Goal: Check status: Check status

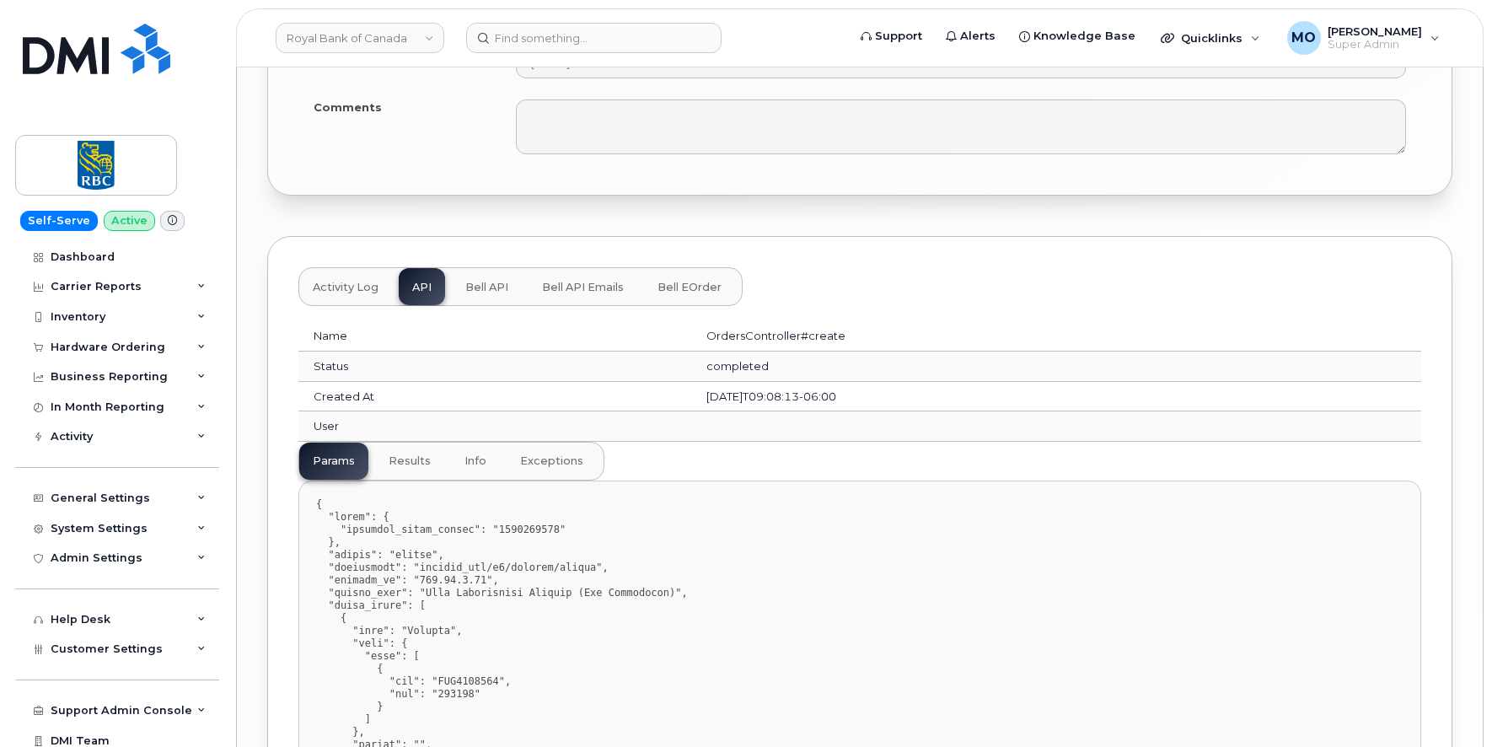
scroll to position [1982, 0]
click at [491, 287] on span "Bell API" at bounding box center [486, 288] width 43 height 13
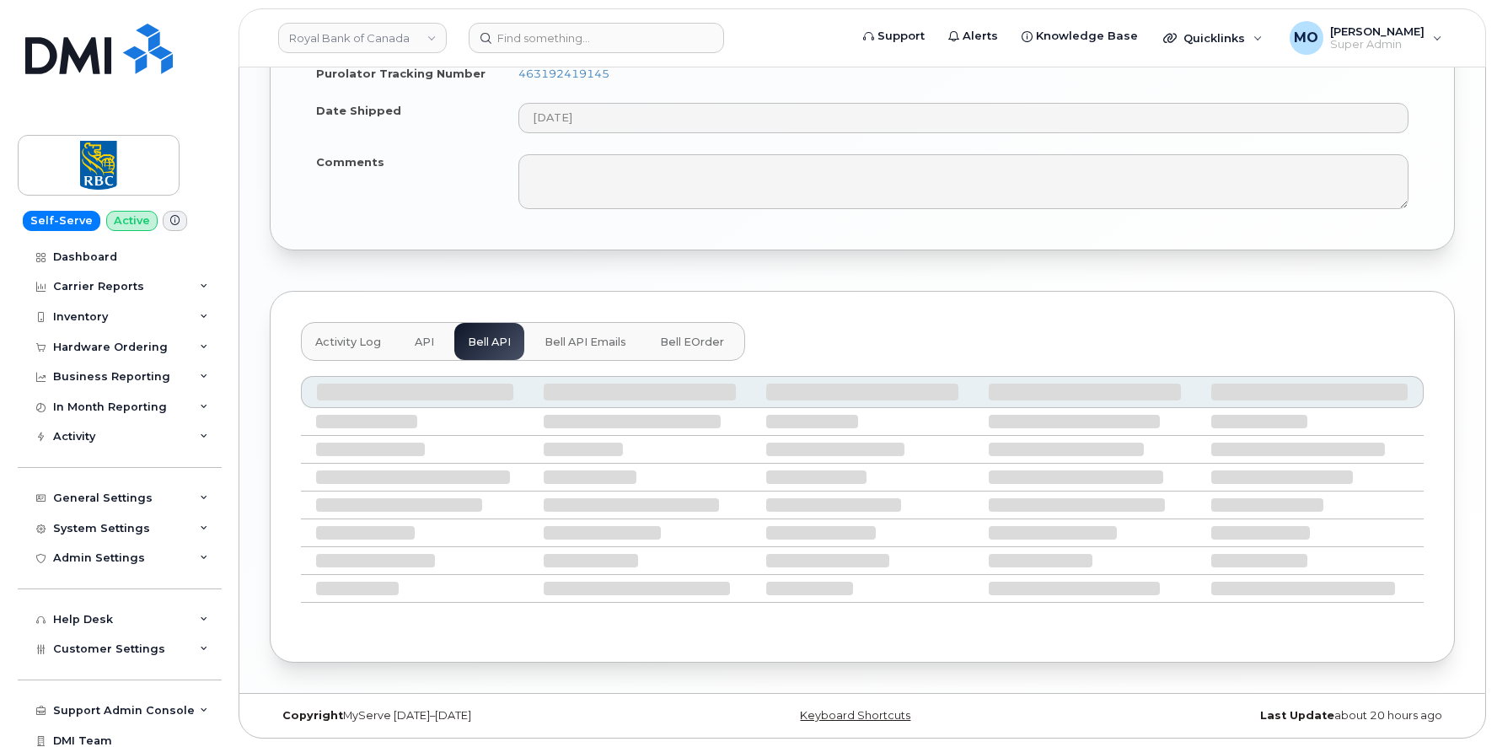
scroll to position [1783, 0]
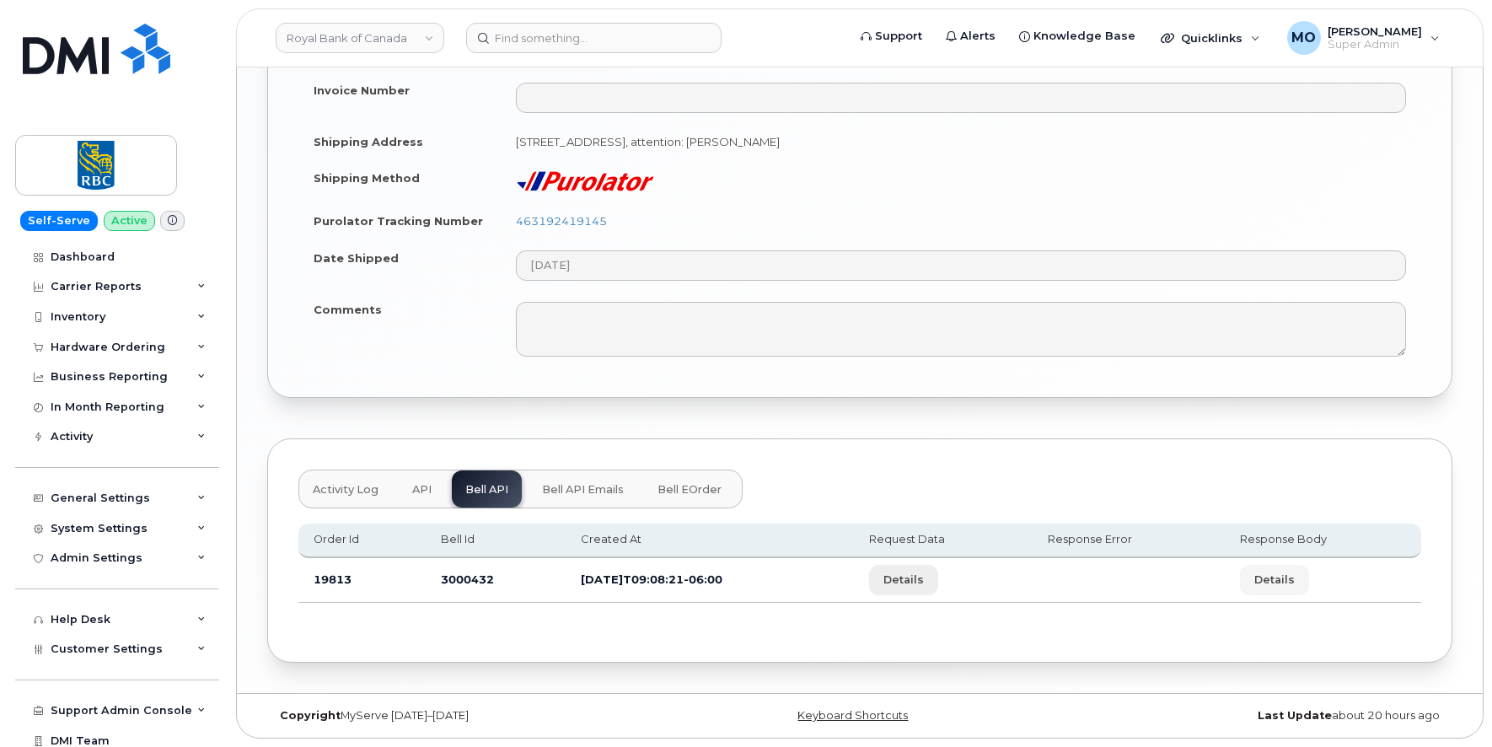
click at [921, 578] on span "Details" at bounding box center [903, 580] width 40 height 16
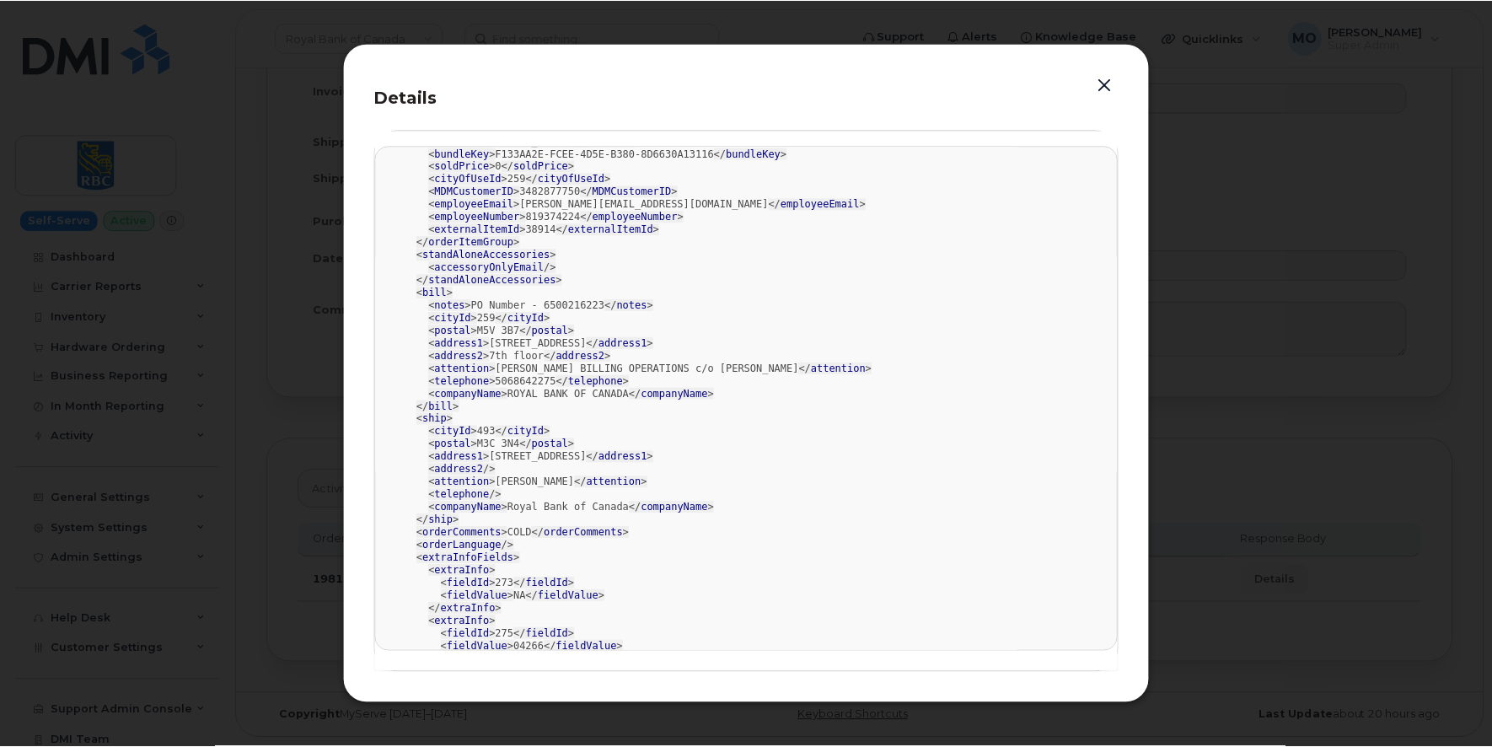
scroll to position [106, 0]
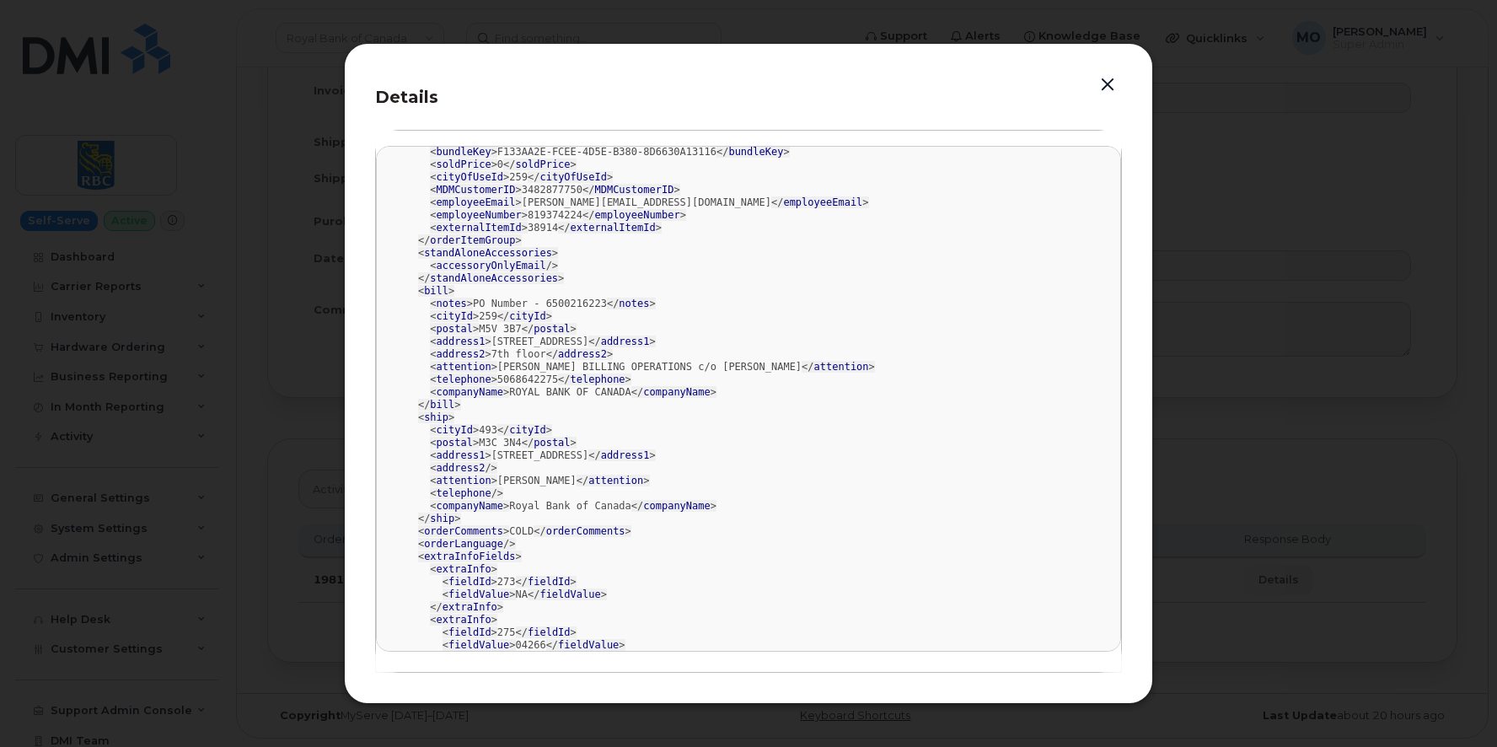
click at [1104, 84] on button "button" at bounding box center [1107, 85] width 25 height 24
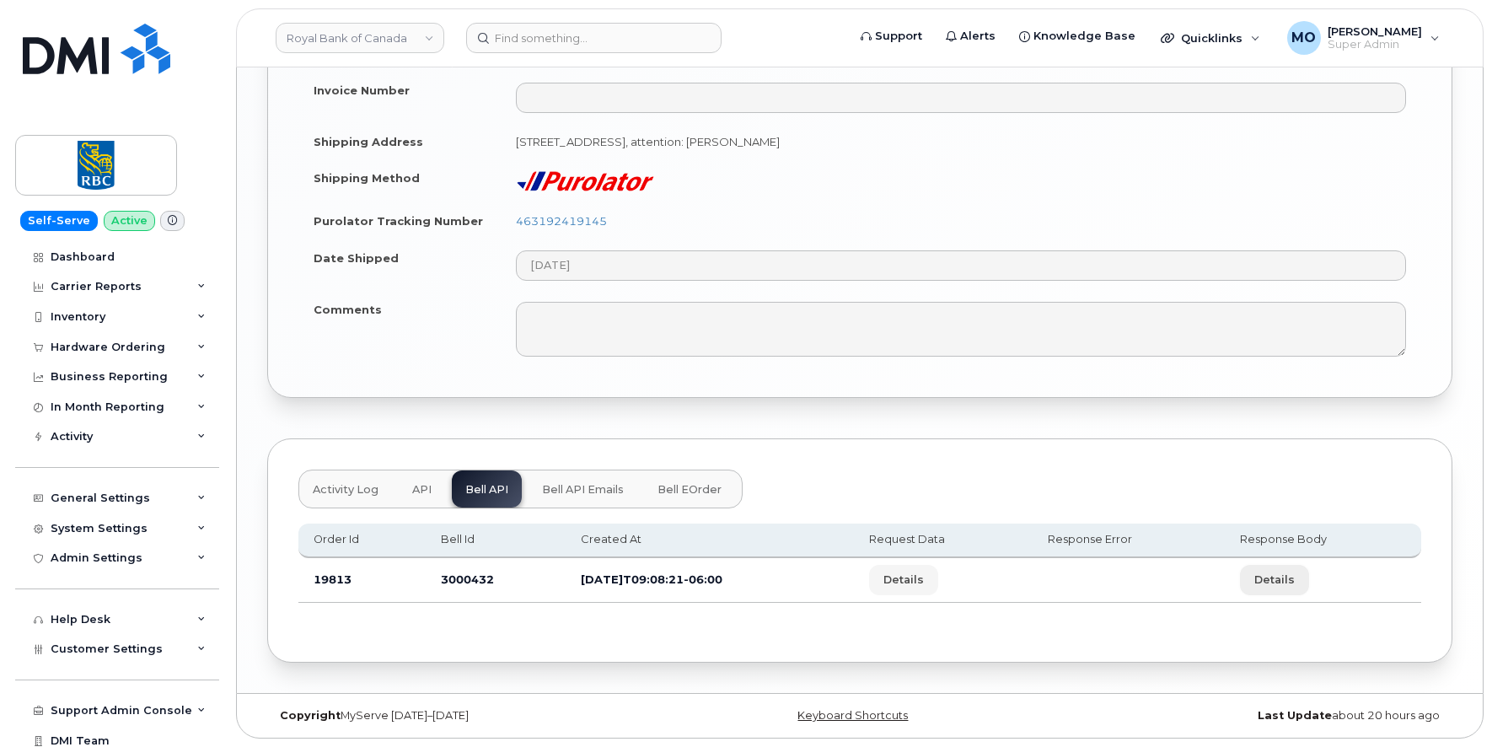
click at [1283, 582] on span "Details" at bounding box center [1274, 580] width 40 height 16
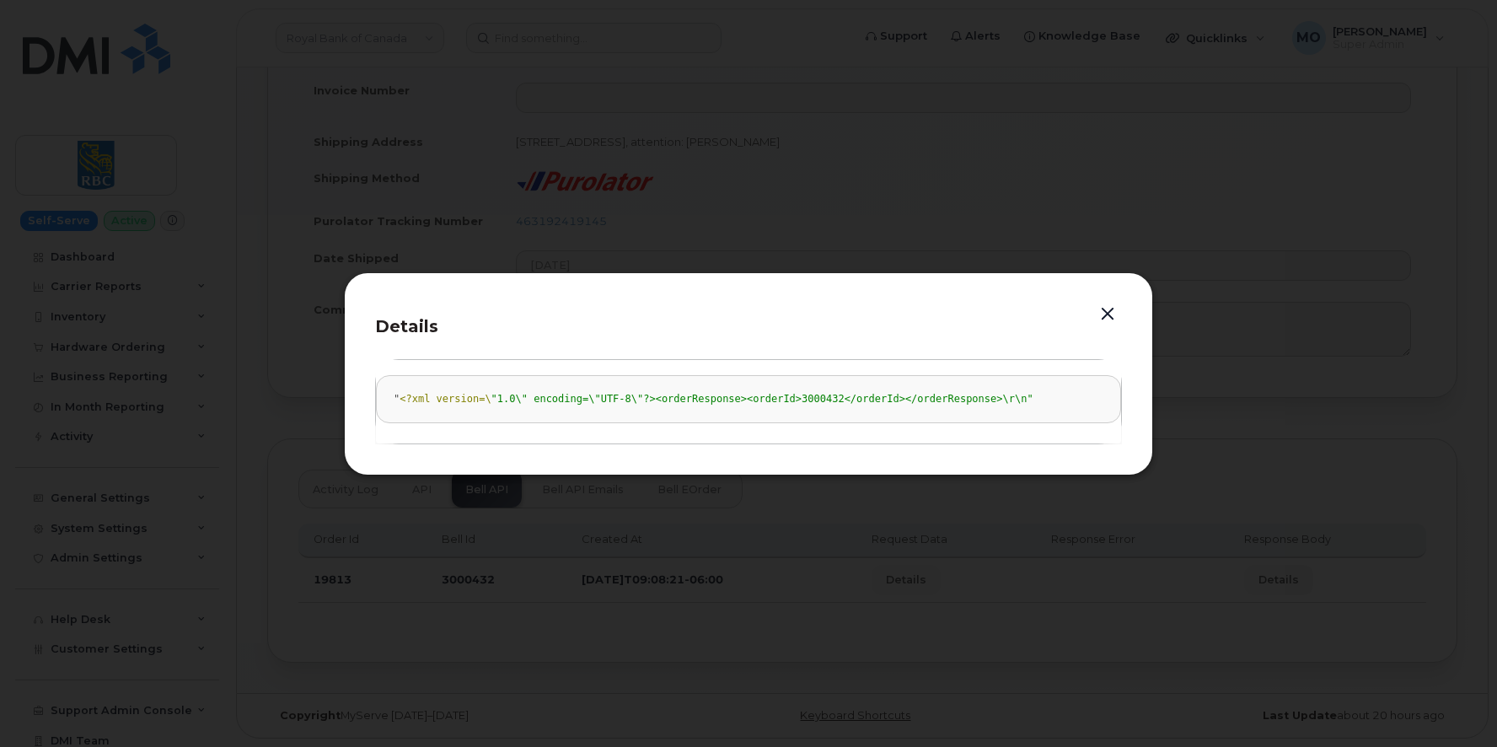
click at [1216, 448] on div at bounding box center [748, 373] width 1497 height 747
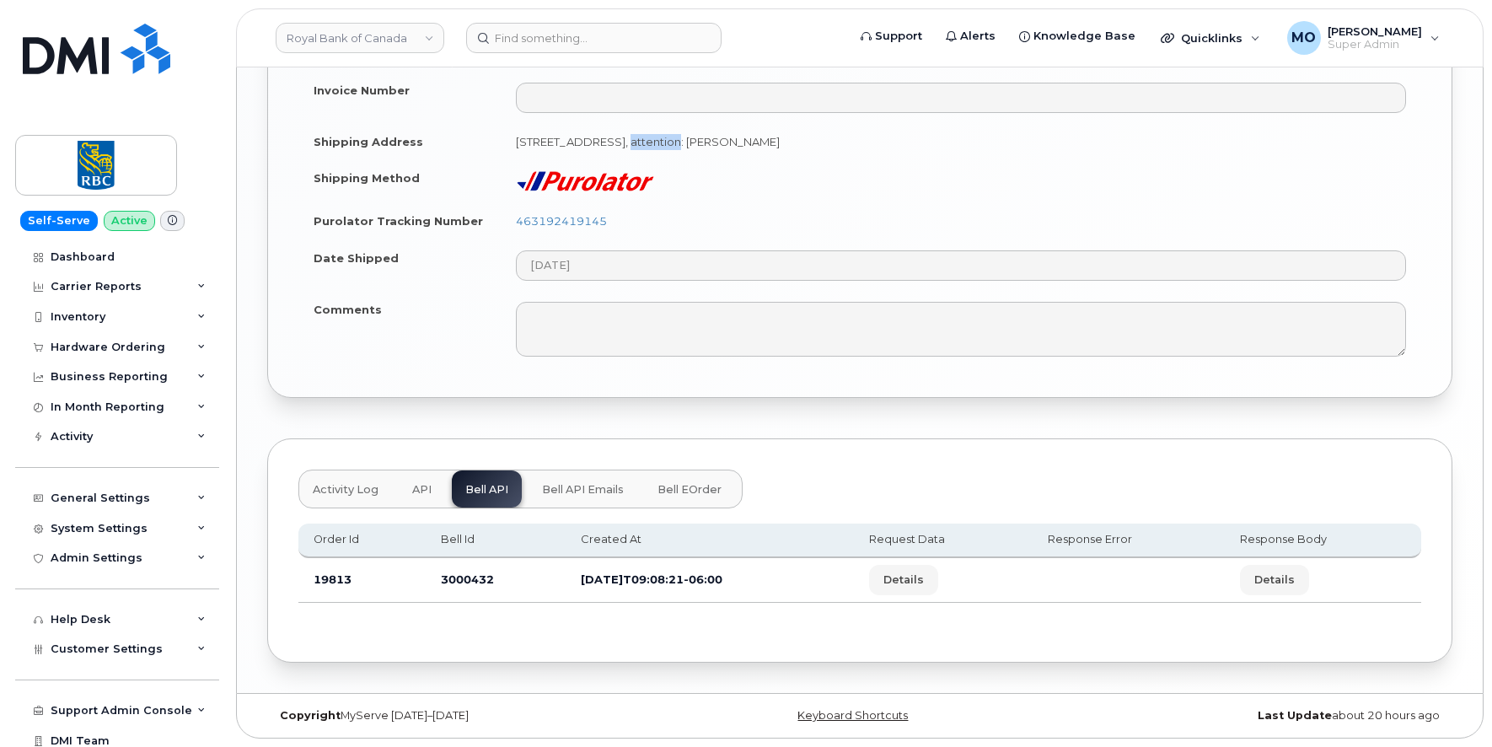
drag, startPoint x: 617, startPoint y: 141, endPoint x: 672, endPoint y: 142, distance: 54.8
click at [672, 142] on td "[STREET_ADDRESS], attention: [PERSON_NAME]" at bounding box center [961, 141] width 921 height 37
click at [350, 483] on span "Activity Log" at bounding box center [346, 489] width 66 height 13
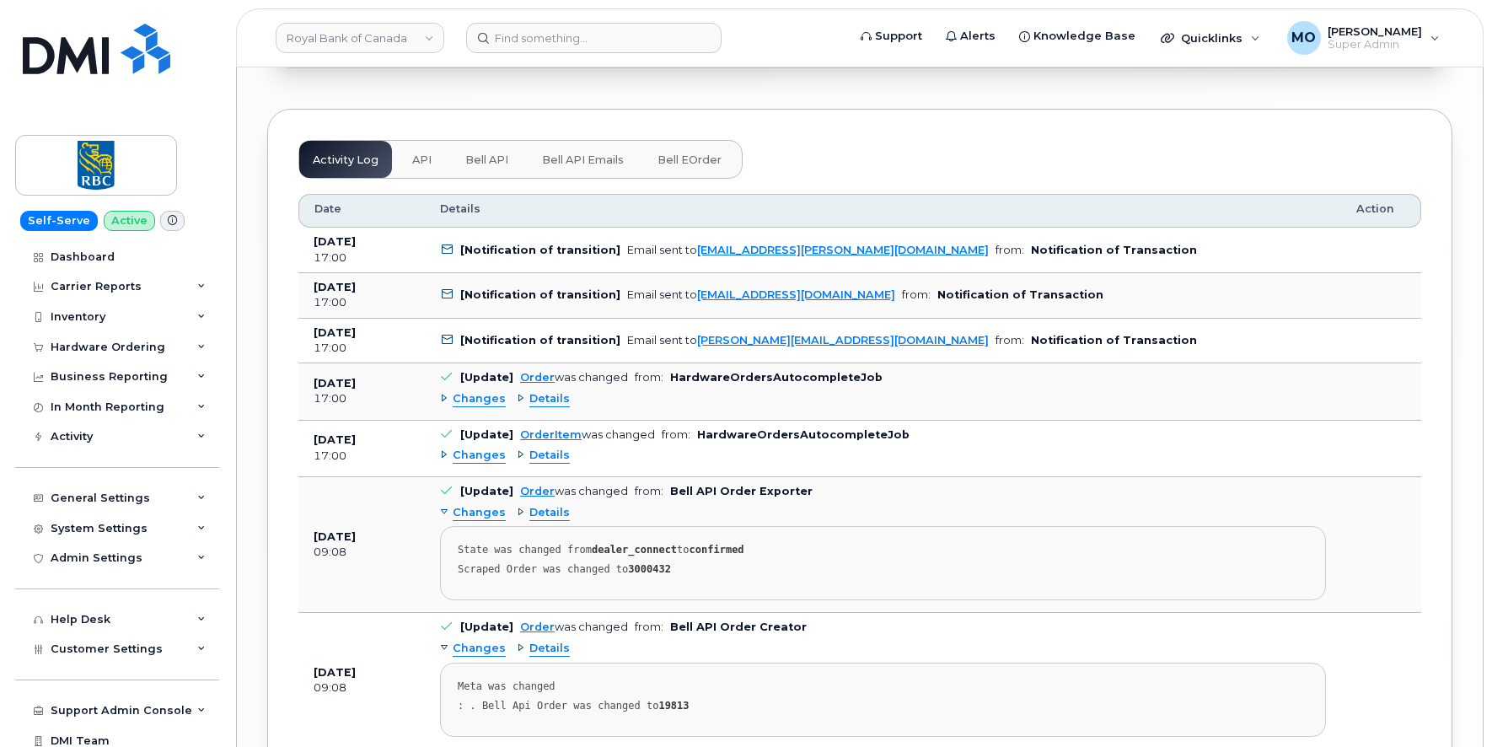
scroll to position [2121, 0]
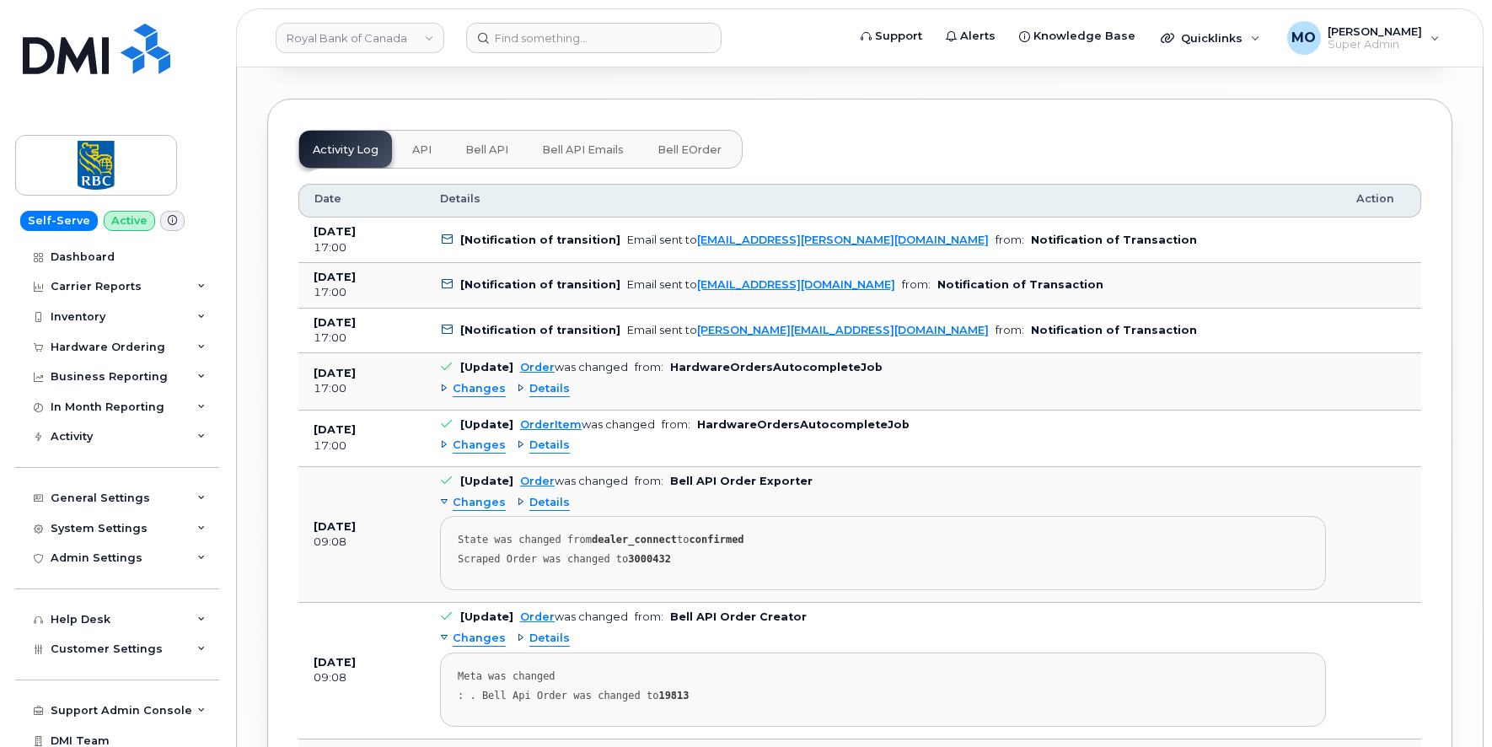
click at [537, 500] on span "Details" at bounding box center [549, 503] width 40 height 16
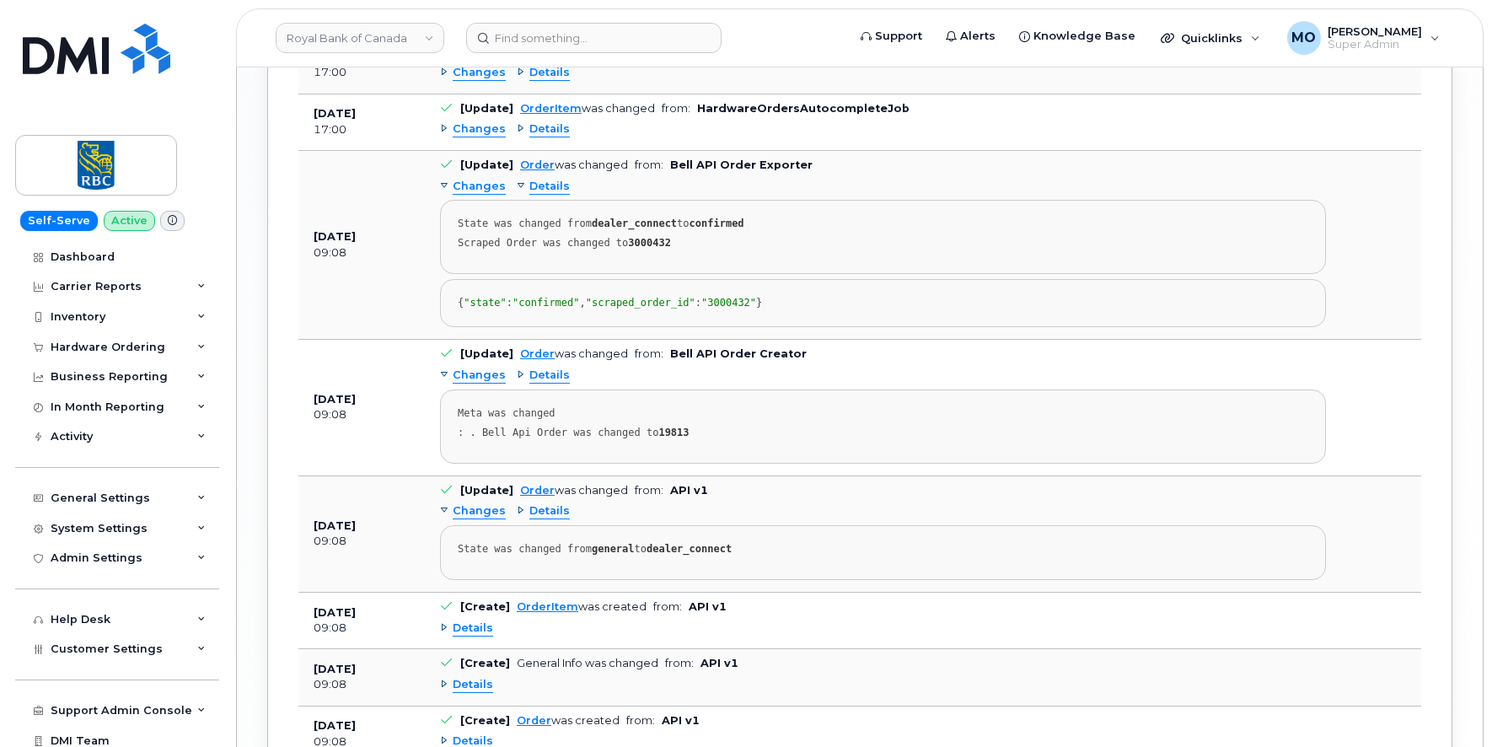
scroll to position [2432, 0]
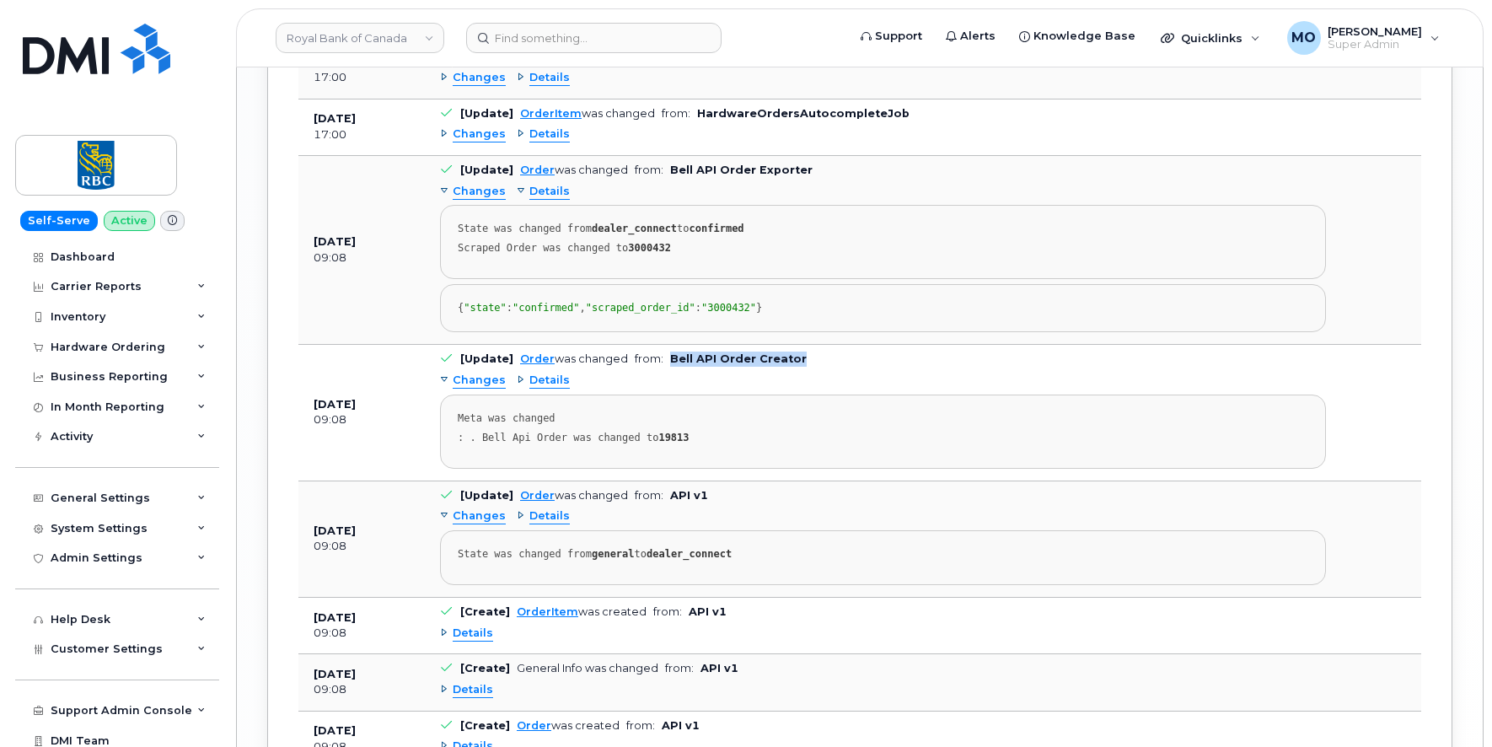
drag, startPoint x: 666, startPoint y: 395, endPoint x: 824, endPoint y: 401, distance: 158.6
click at [824, 401] on td "[Update] Order was changed from: Bell API Order Creator Changes Details Meta wa…" at bounding box center [883, 413] width 916 height 136
copy b "Bell API Order Creator"
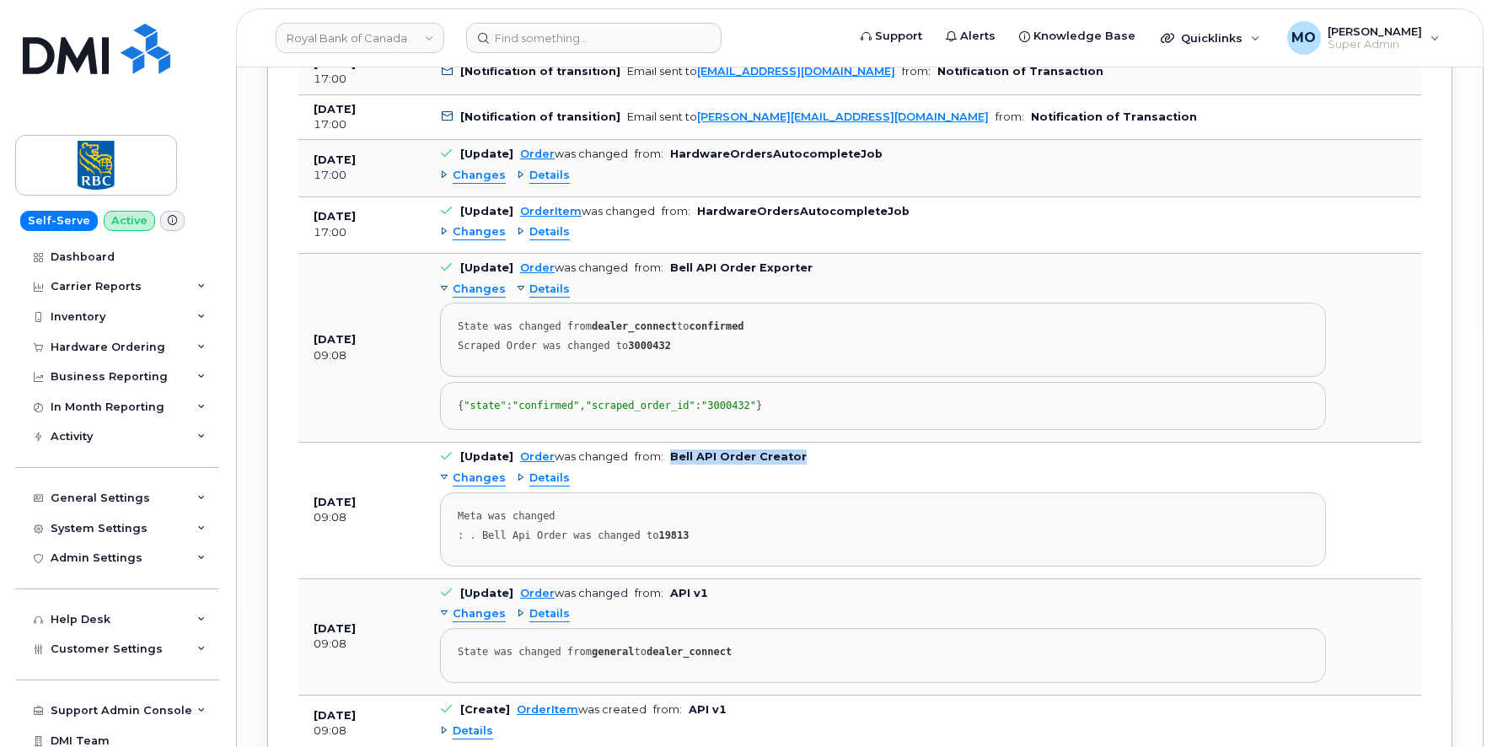
scroll to position [2336, 0]
click at [673, 461] on b "Bell API Order Creator" at bounding box center [738, 454] width 137 height 13
drag, startPoint x: 665, startPoint y: 496, endPoint x: 790, endPoint y: 490, distance: 124.9
click at [790, 490] on td "[Update] Order was changed from: Bell API Order Creator Changes Details Meta wa…" at bounding box center [883, 509] width 916 height 136
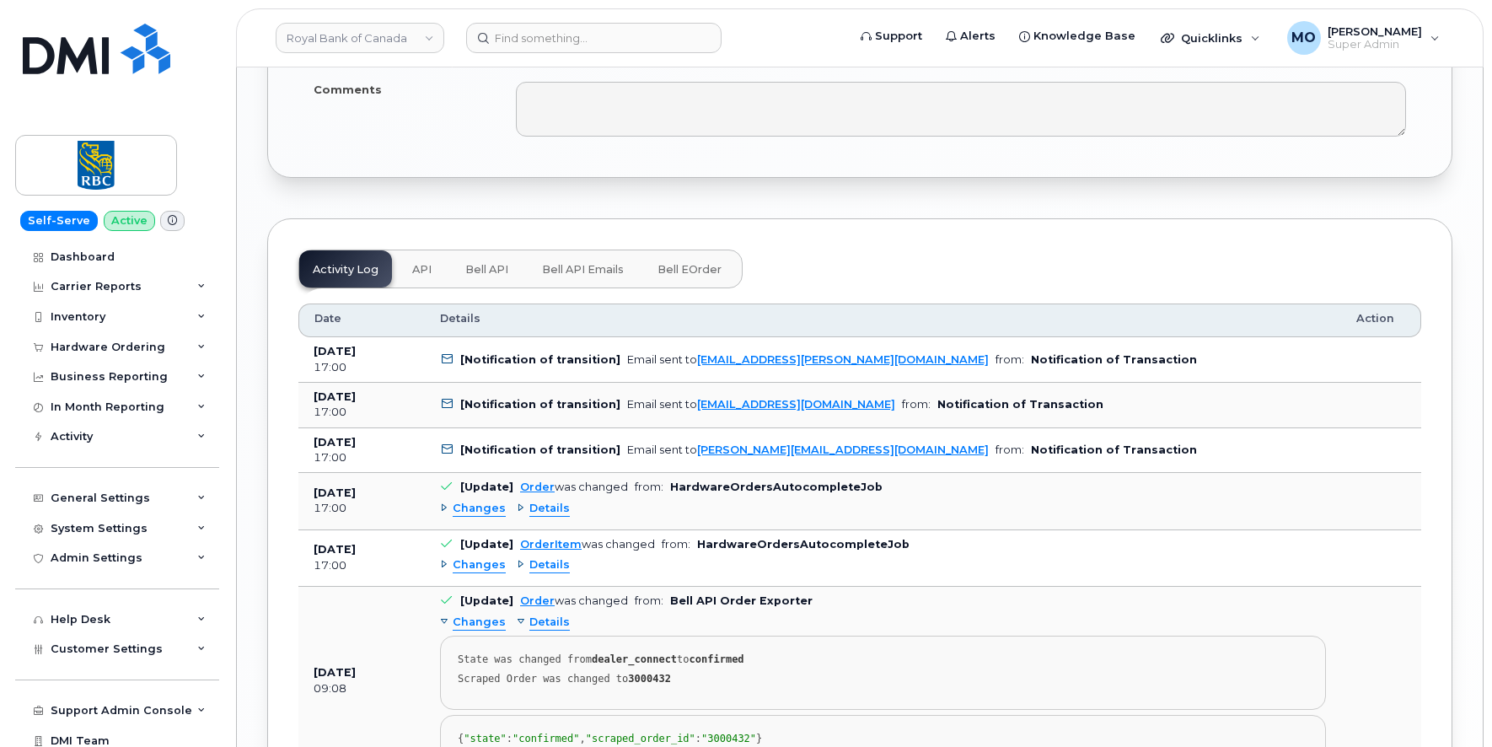
scroll to position [2002, 0]
click at [424, 269] on span "API" at bounding box center [421, 268] width 19 height 13
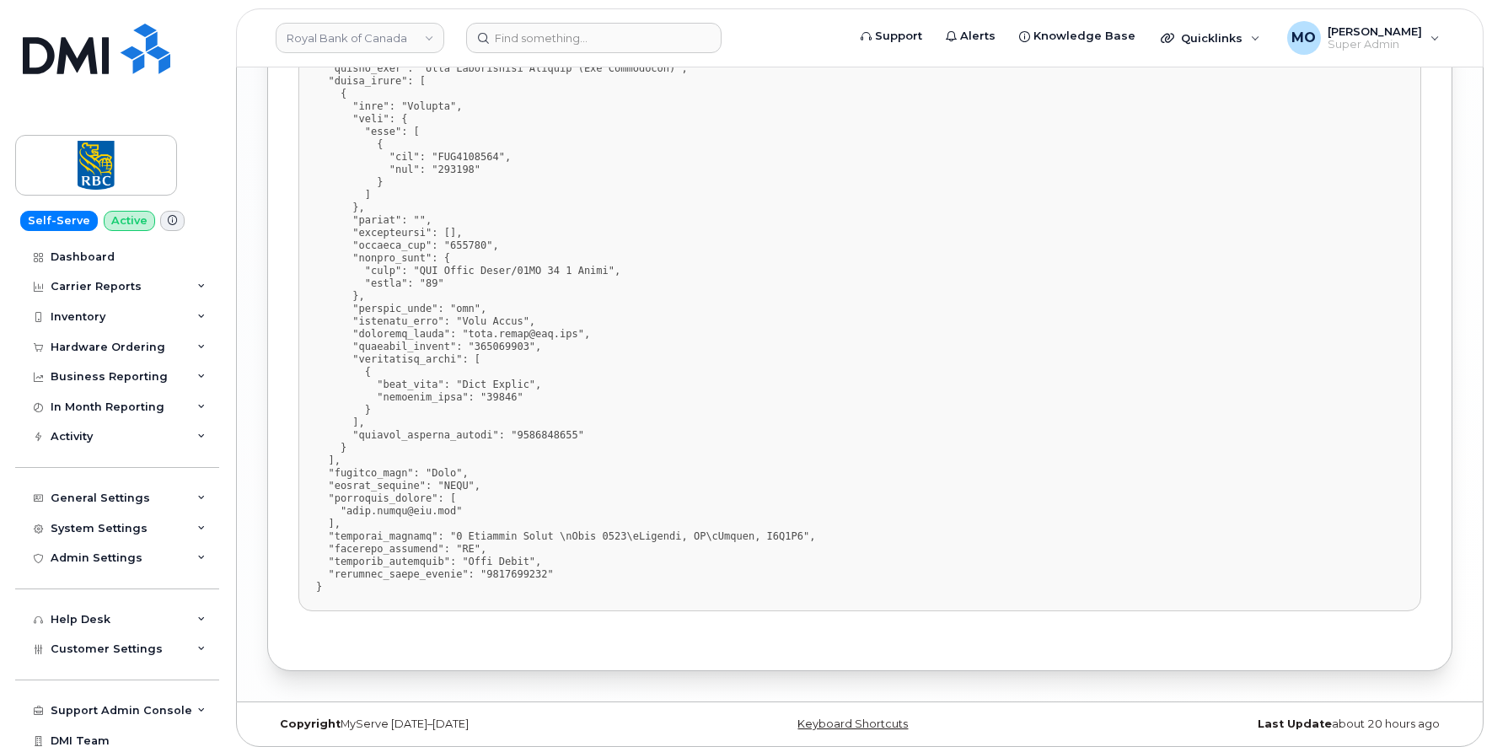
scroll to position [2518, 0]
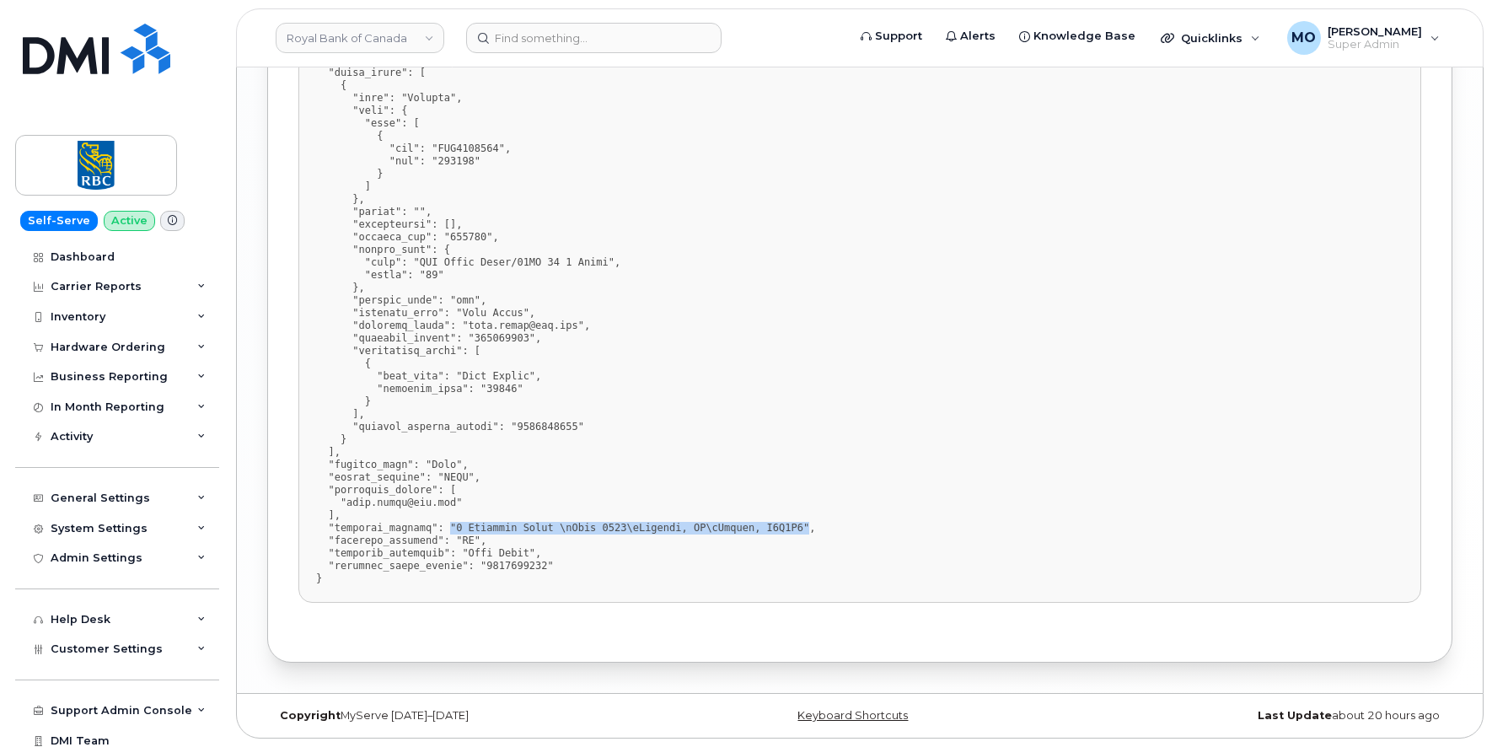
drag, startPoint x: 450, startPoint y: 528, endPoint x: 808, endPoint y: 524, distance: 358.3
click at [808, 524] on pre at bounding box center [859, 275] width 1123 height 655
copy pre ""[STREET_ADDRESS]\nCanada, M3C3N4""
